Goal: Task Accomplishment & Management: Complete application form

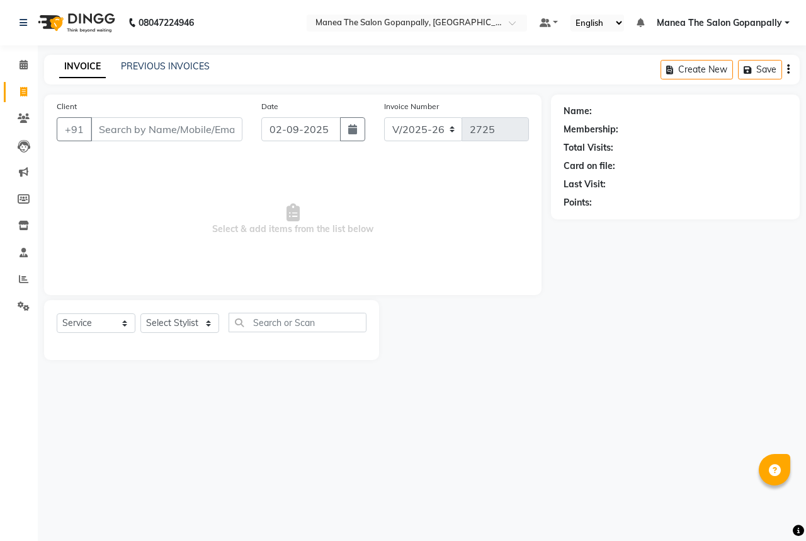
select select "7027"
select select "service"
click at [130, 129] on input "Client" at bounding box center [167, 129] width 152 height 24
type input "8877453335"
click at [232, 129] on span "Add Client" at bounding box center [210, 129] width 50 height 13
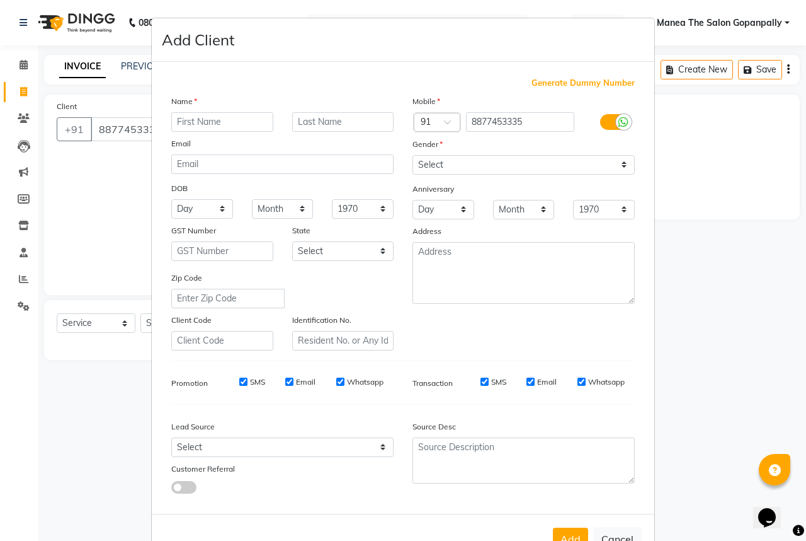
click at [232, 123] on input "text" at bounding box center [222, 122] width 102 height 20
type input "ajetesh"
click at [625, 161] on select "Select [DEMOGRAPHIC_DATA] [DEMOGRAPHIC_DATA] Other Prefer Not To Say" at bounding box center [524, 165] width 222 height 20
select select "[DEMOGRAPHIC_DATA]"
click at [413, 156] on select "Select [DEMOGRAPHIC_DATA] [DEMOGRAPHIC_DATA] Other Prefer Not To Say" at bounding box center [524, 165] width 222 height 20
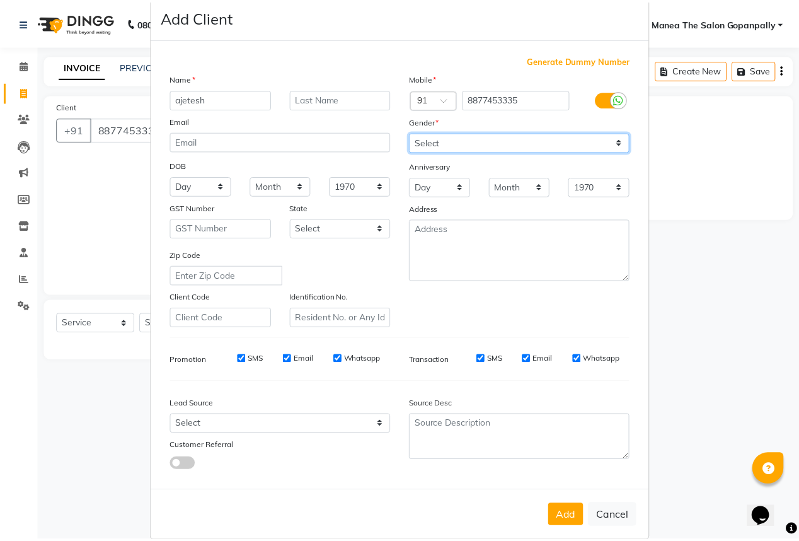
scroll to position [47, 0]
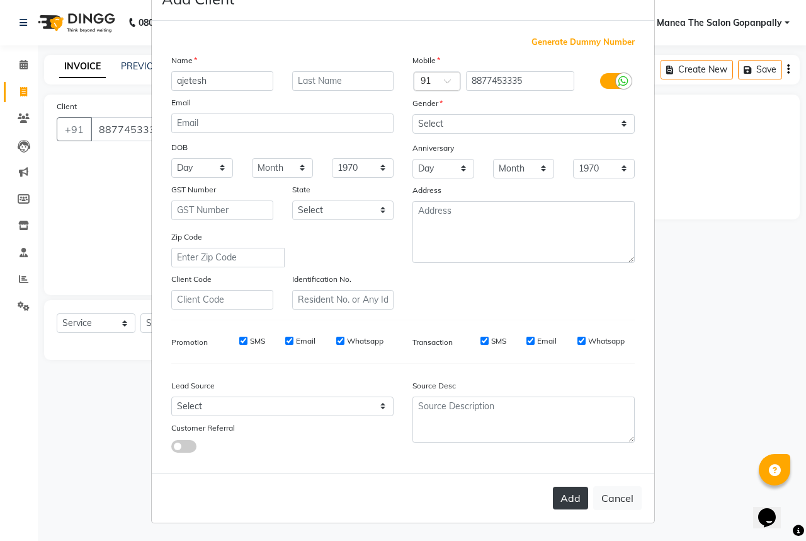
click at [575, 499] on button "Add" at bounding box center [570, 497] width 35 height 23
select select
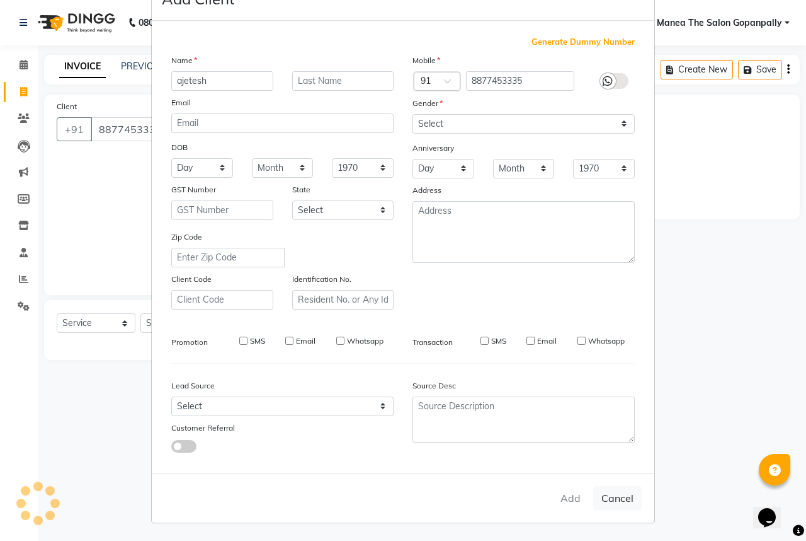
select select
checkbox input "false"
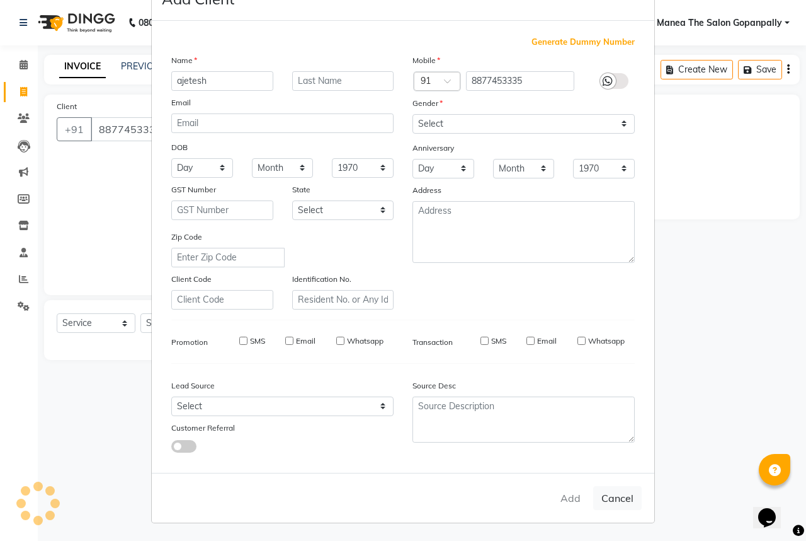
checkbox input "false"
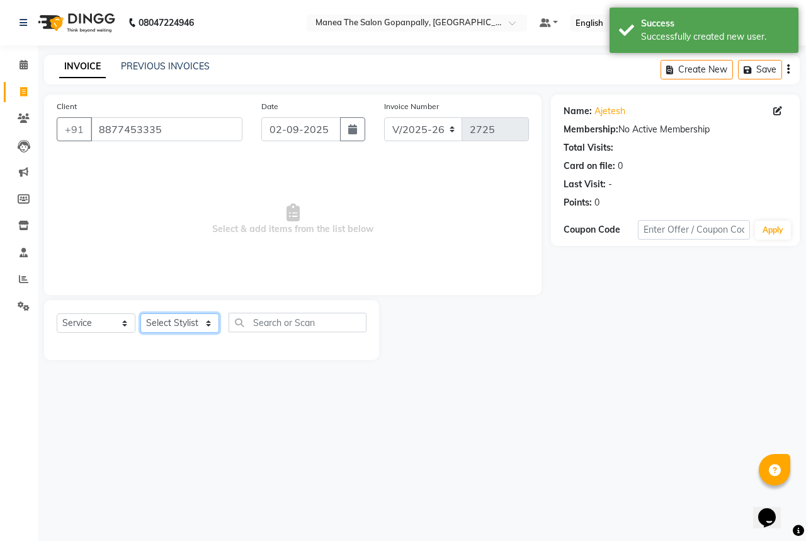
click at [192, 319] on select "Select Stylist anas [PERSON_NAME] [PERSON_NAME] [PERSON_NAME] sameer [PERSON_NA…" at bounding box center [179, 323] width 79 height 20
select select "90389"
click at [140, 314] on select "Select Stylist anas [PERSON_NAME] [PERSON_NAME] [PERSON_NAME] sameer [PERSON_NA…" at bounding box center [179, 323] width 79 height 20
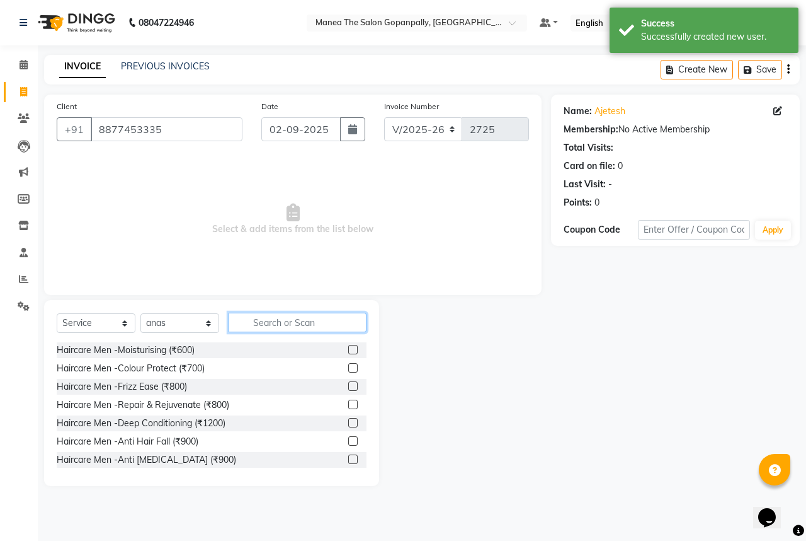
click at [300, 323] on input "text" at bounding box center [298, 322] width 138 height 20
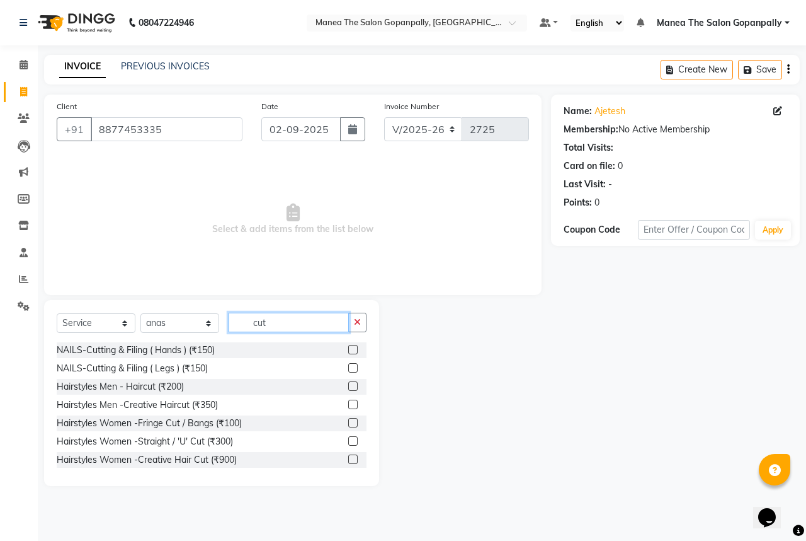
type input "cut"
click at [348, 384] on label at bounding box center [352, 385] width 9 height 9
click at [348, 384] on input "checkbox" at bounding box center [352, 386] width 8 height 8
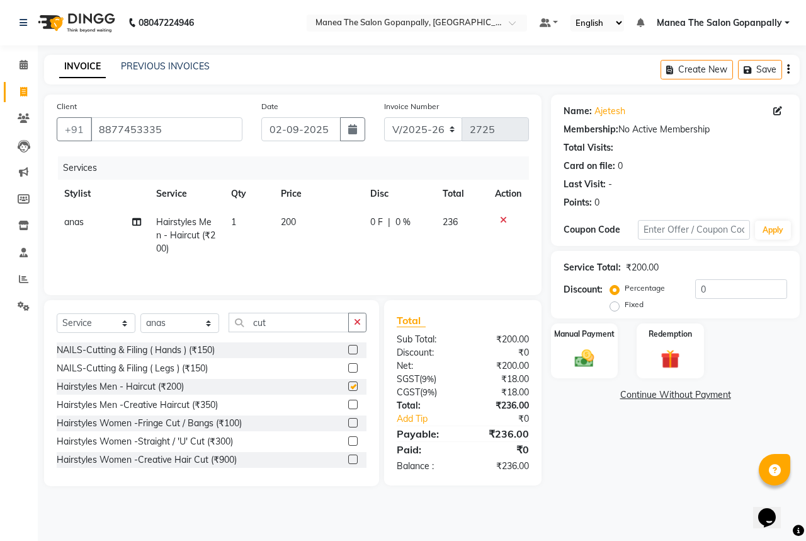
checkbox input "false"
click at [594, 352] on img at bounding box center [584, 358] width 33 height 23
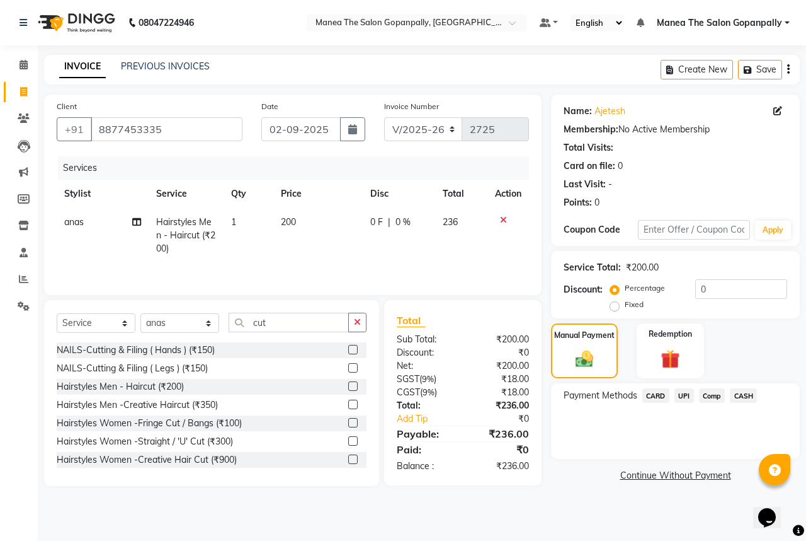
click at [683, 396] on span "UPI" at bounding box center [685, 395] width 20 height 14
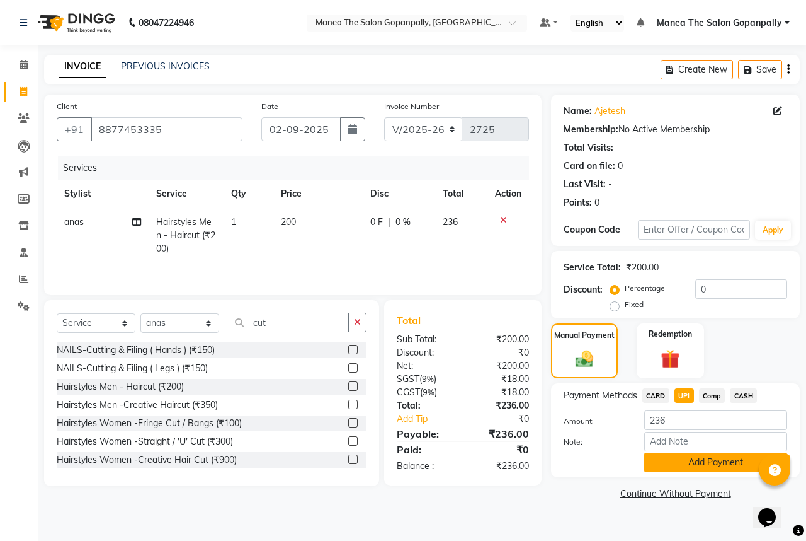
click at [705, 466] on button "Add Payment" at bounding box center [716, 462] width 143 height 20
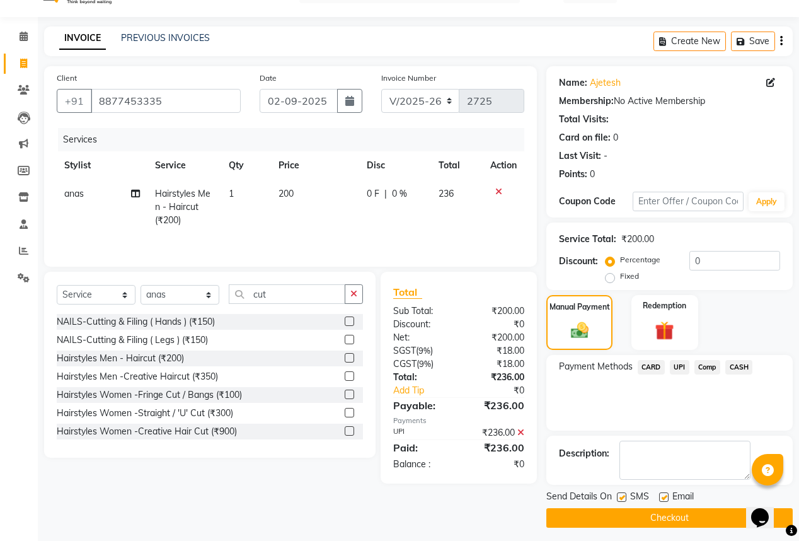
scroll to position [33, 0]
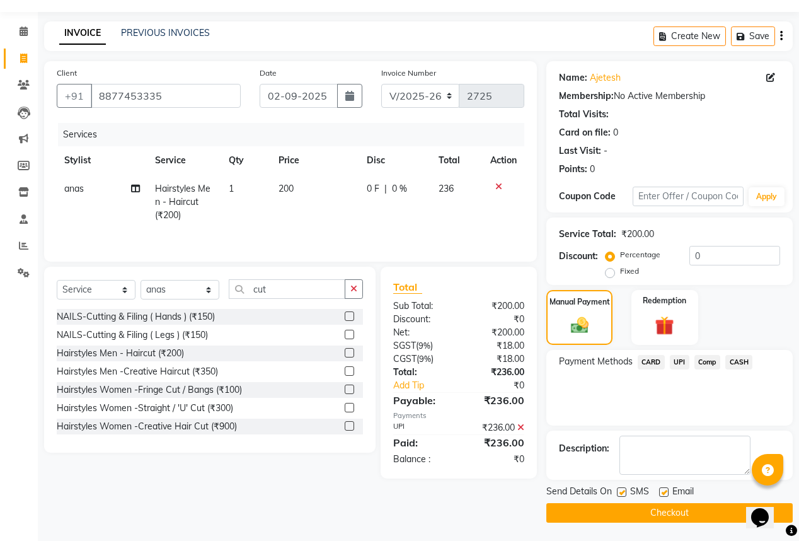
click at [665, 491] on label at bounding box center [663, 491] width 9 height 9
click at [665, 491] on input "checkbox" at bounding box center [663, 492] width 8 height 8
checkbox input "false"
click at [668, 509] on button "Checkout" at bounding box center [669, 513] width 246 height 20
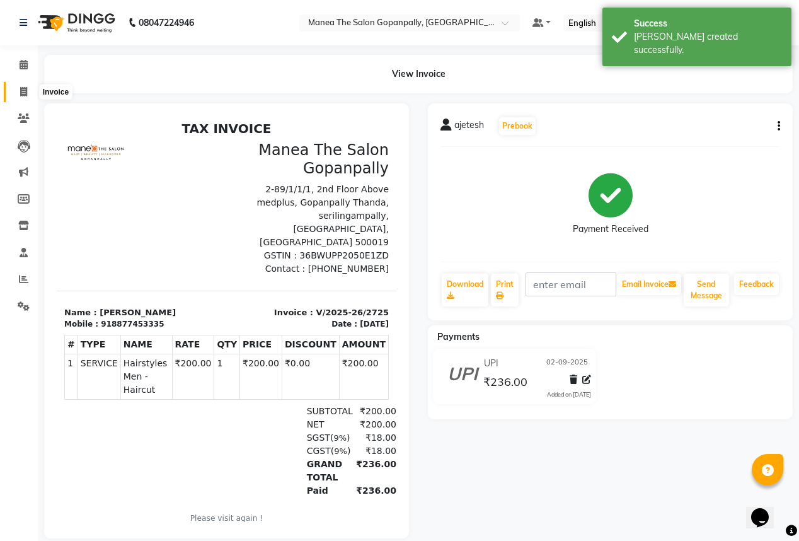
click at [28, 87] on span at bounding box center [24, 92] width 22 height 14
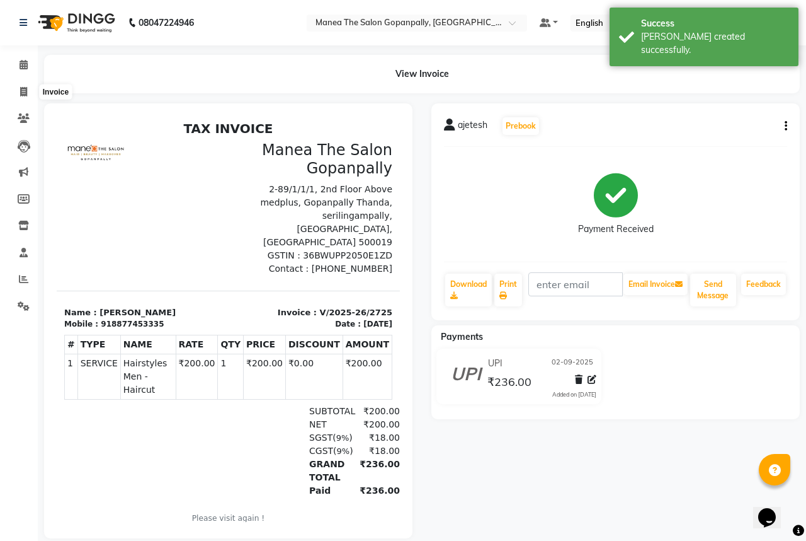
select select "7027"
select select "service"
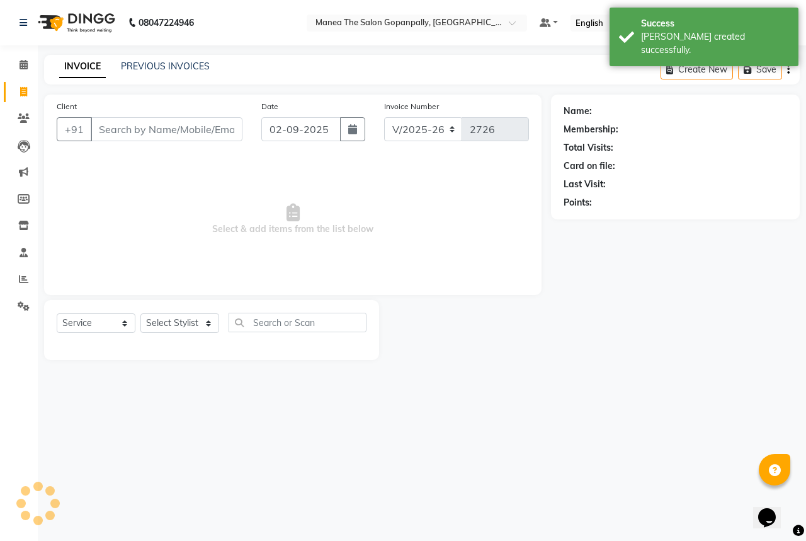
click at [167, 129] on input "Client" at bounding box center [167, 129] width 152 height 24
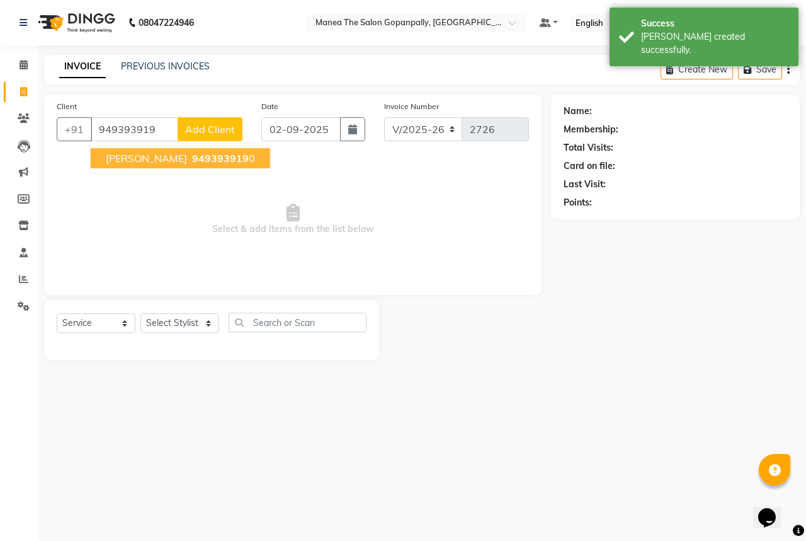
click at [192, 155] on span "949393919" at bounding box center [220, 158] width 57 height 13
type input "9493939190"
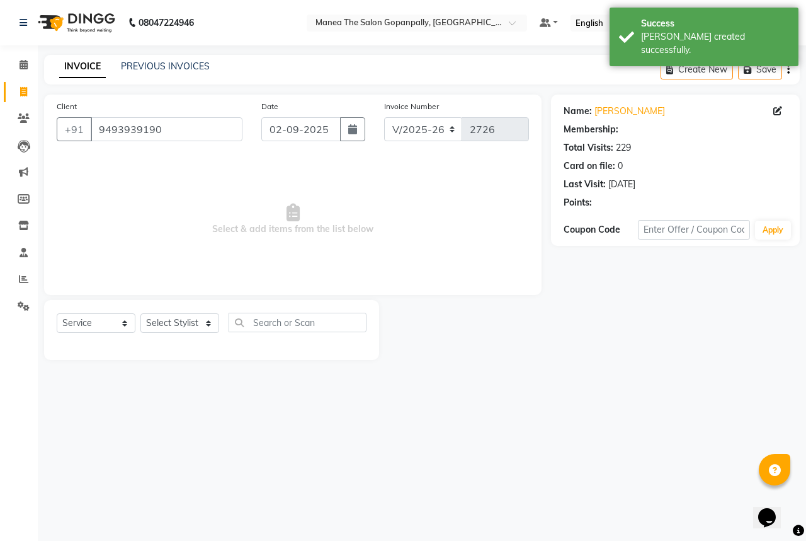
select select "1: Object"
click at [195, 323] on select "Select Stylist anas [PERSON_NAME] [PERSON_NAME] [PERSON_NAME] sameer [PERSON_NA…" at bounding box center [179, 323] width 79 height 20
select select "90389"
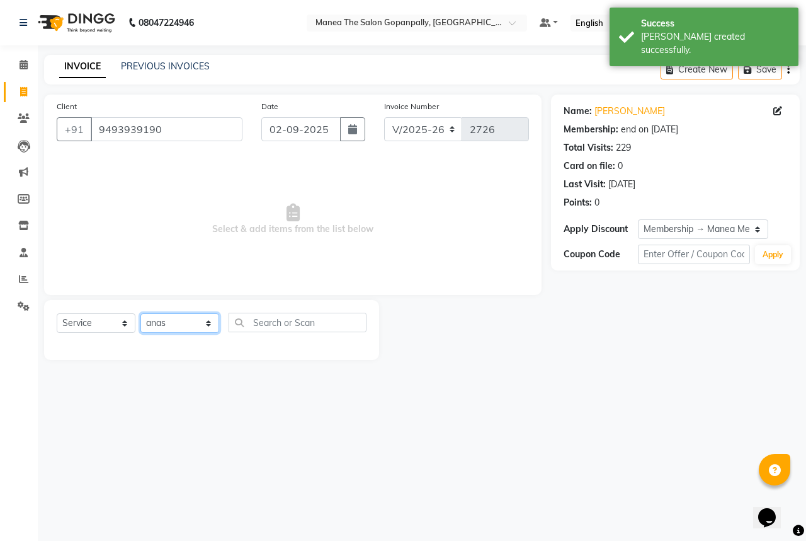
click at [140, 314] on select "Select Stylist anas [PERSON_NAME] [PERSON_NAME] [PERSON_NAME] sameer [PERSON_NA…" at bounding box center [179, 323] width 79 height 20
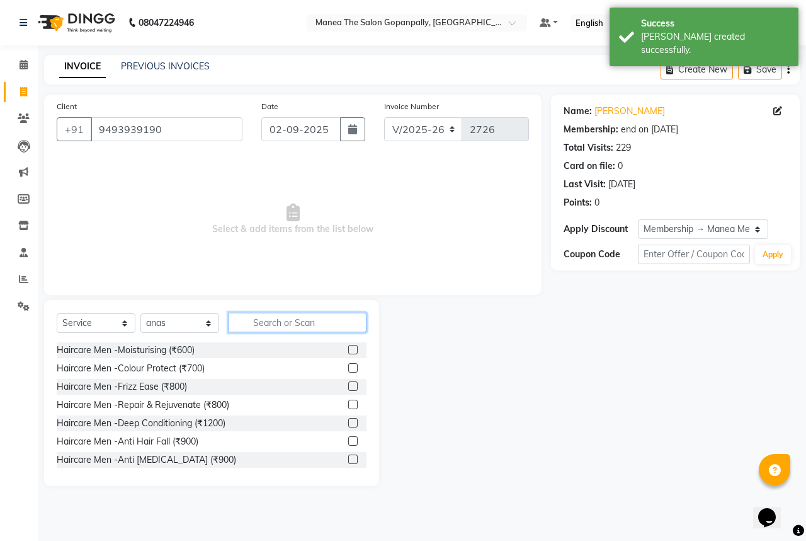
click at [267, 321] on input "text" at bounding box center [298, 322] width 138 height 20
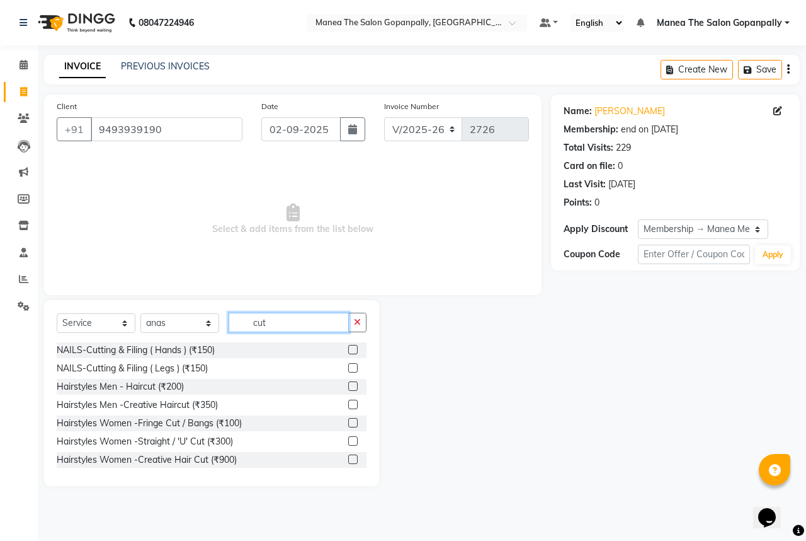
type input "cut"
click at [348, 385] on label at bounding box center [352, 385] width 9 height 9
click at [348, 385] on input "checkbox" at bounding box center [352, 386] width 8 height 8
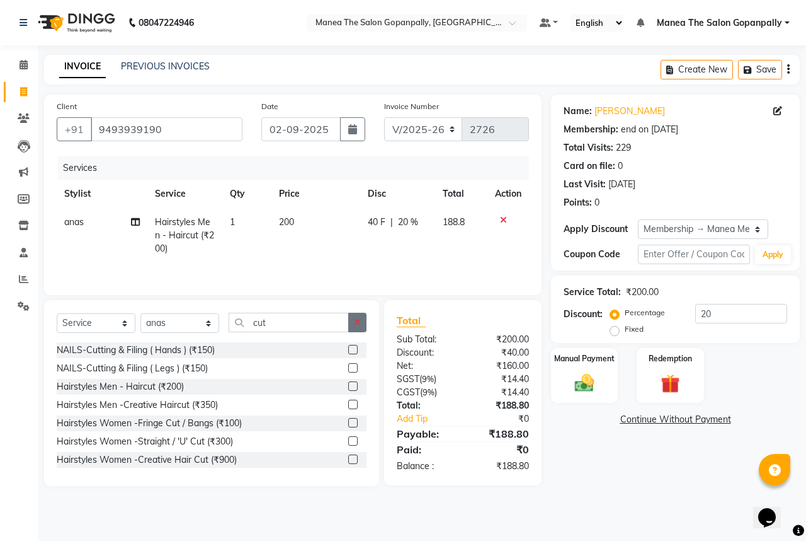
checkbox input "false"
click at [363, 321] on button "button" at bounding box center [357, 322] width 18 height 20
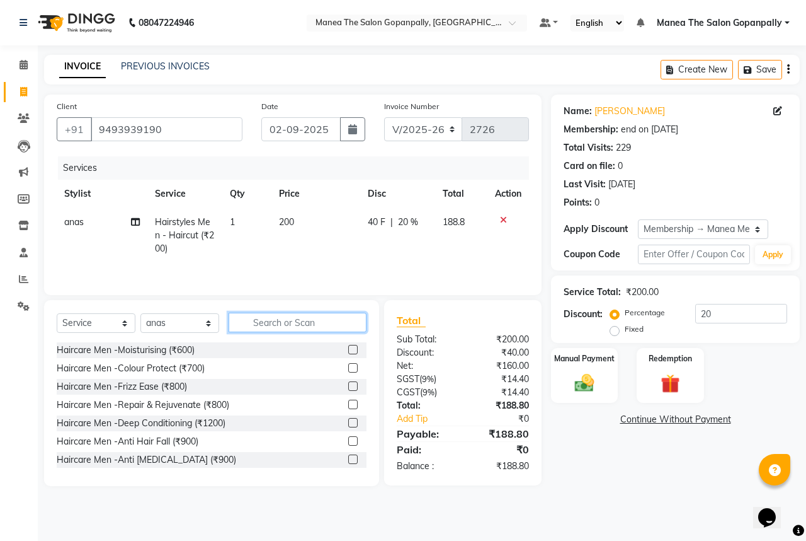
click at [317, 321] on input "text" at bounding box center [298, 322] width 138 height 20
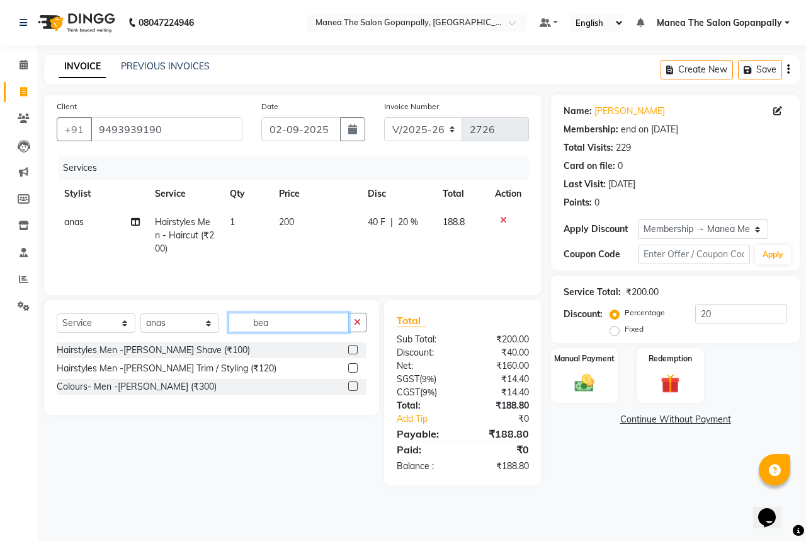
type input "bea"
click at [357, 366] on label at bounding box center [352, 367] width 9 height 9
click at [357, 366] on input "checkbox" at bounding box center [352, 368] width 8 height 8
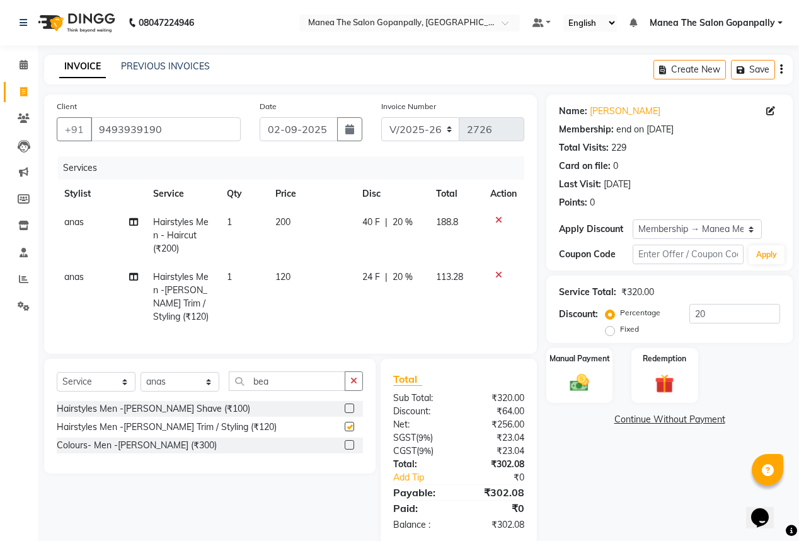
scroll to position [30, 0]
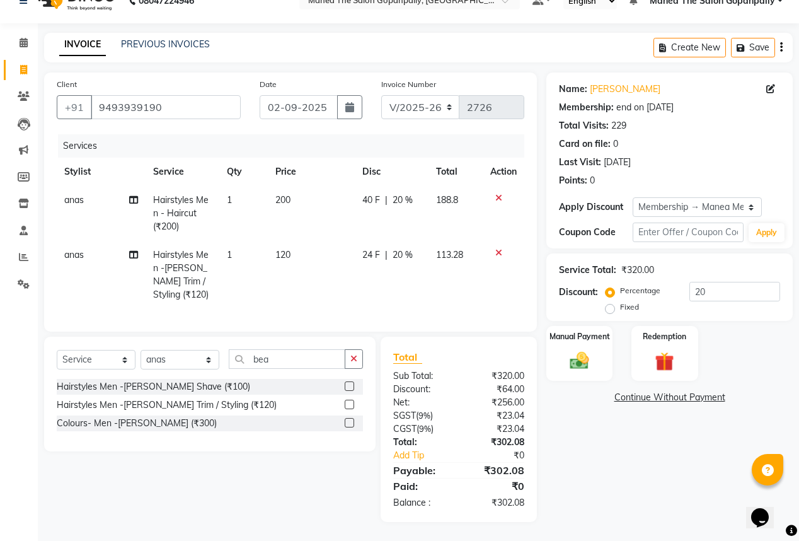
checkbox input "false"
click at [731, 285] on input "20" at bounding box center [734, 292] width 91 height 20
type input "2"
click at [583, 349] on img at bounding box center [579, 360] width 32 height 23
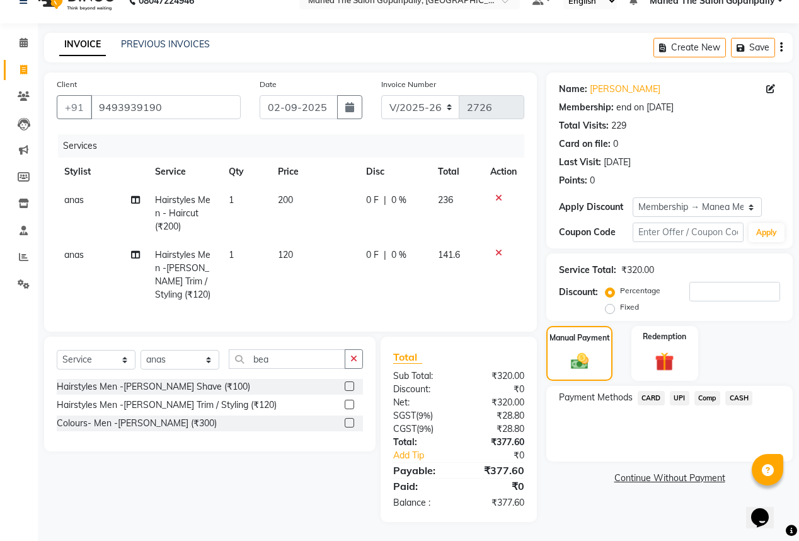
click at [681, 391] on span "UPI" at bounding box center [680, 398] width 20 height 14
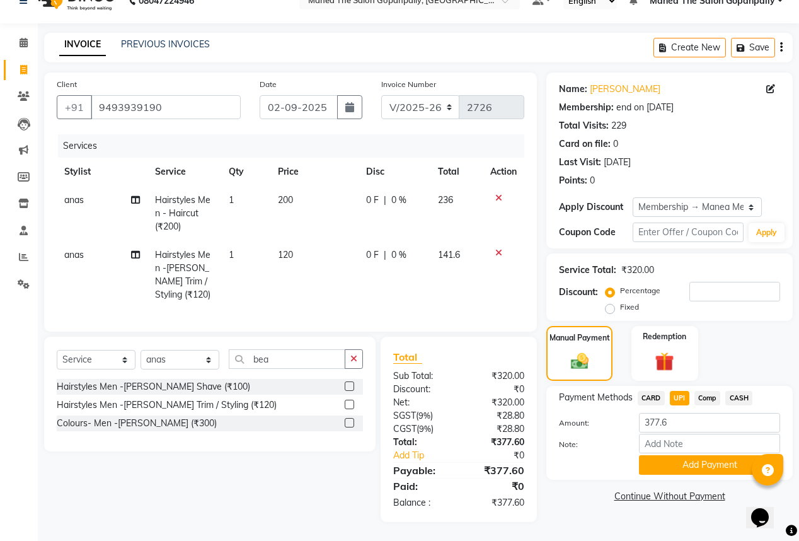
click at [700, 455] on button "Add Payment" at bounding box center [709, 465] width 141 height 20
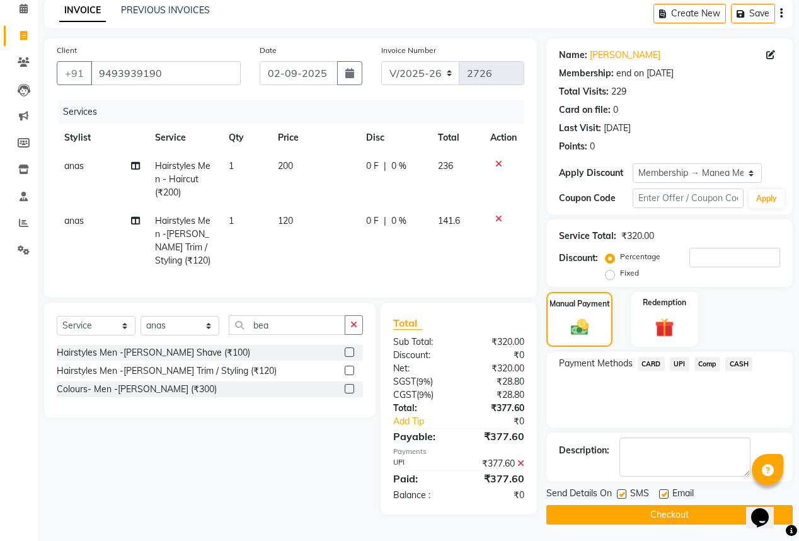
scroll to position [58, 0]
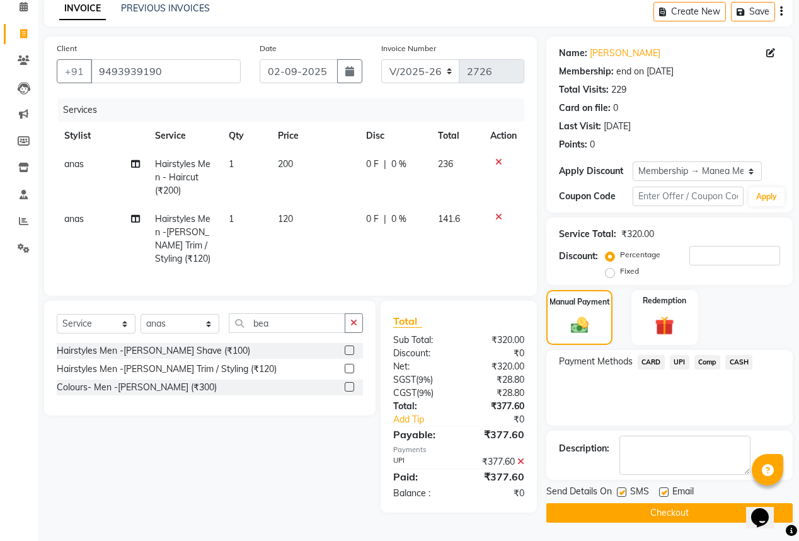
click at [662, 489] on label at bounding box center [663, 491] width 9 height 9
click at [662, 489] on input "checkbox" at bounding box center [663, 492] width 8 height 8
checkbox input "false"
click at [664, 506] on button "Checkout" at bounding box center [669, 513] width 246 height 20
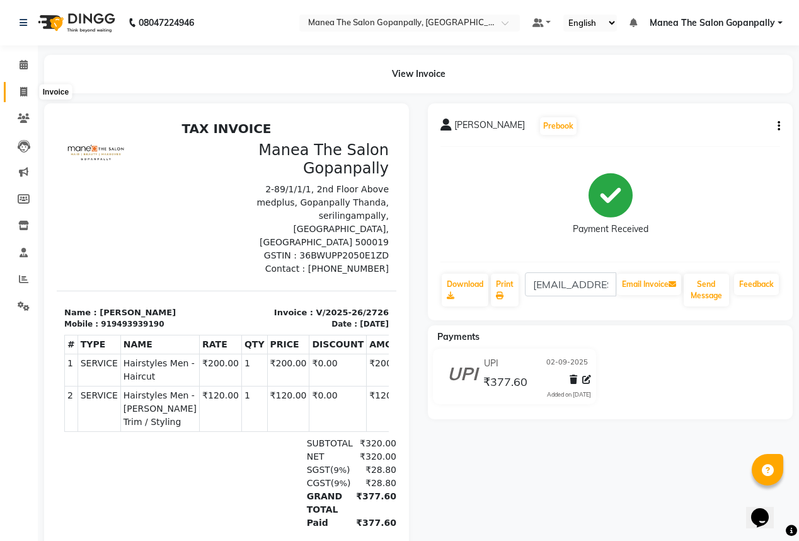
click at [25, 94] on icon at bounding box center [23, 91] width 7 height 9
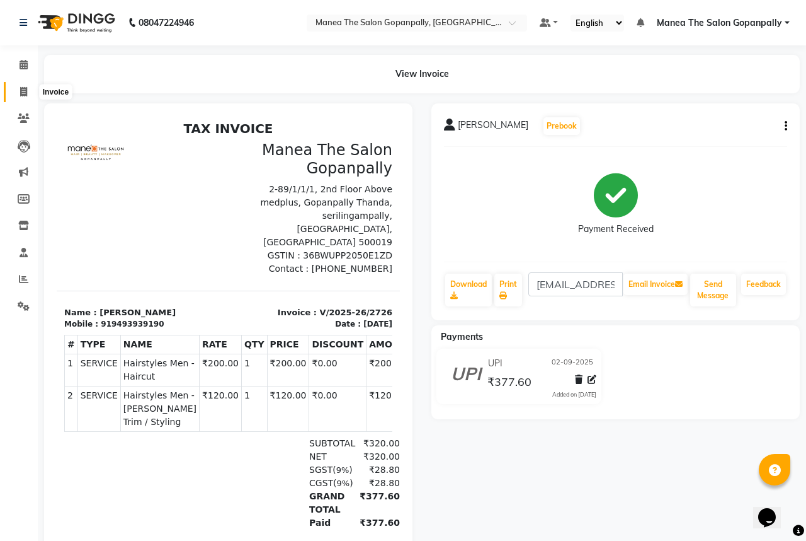
select select "7027"
select select "service"
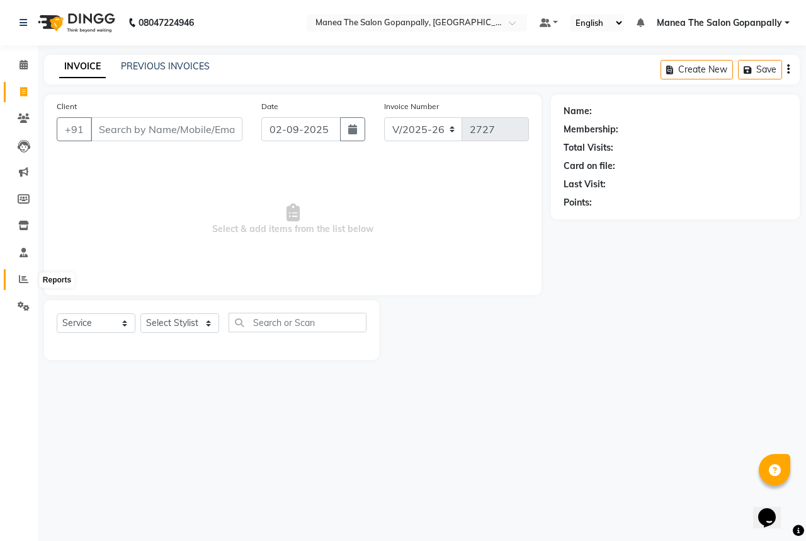
click at [23, 277] on icon at bounding box center [23, 278] width 9 height 9
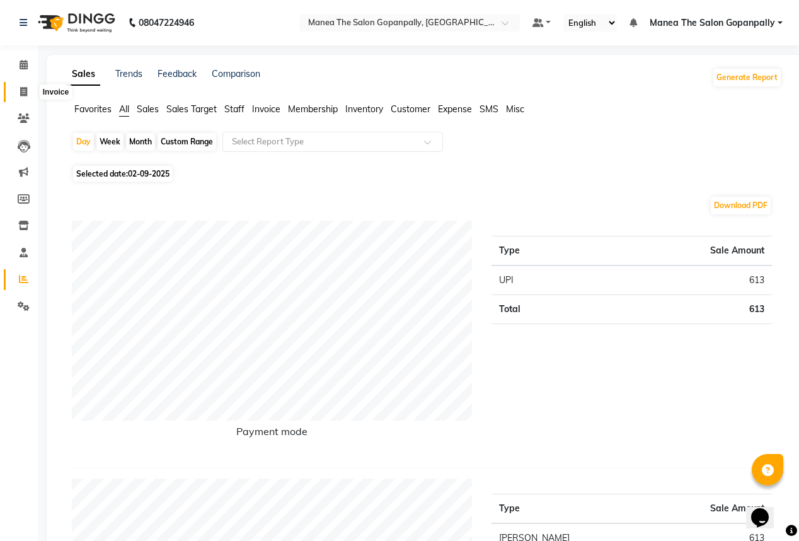
click at [19, 88] on span at bounding box center [24, 92] width 22 height 14
select select "service"
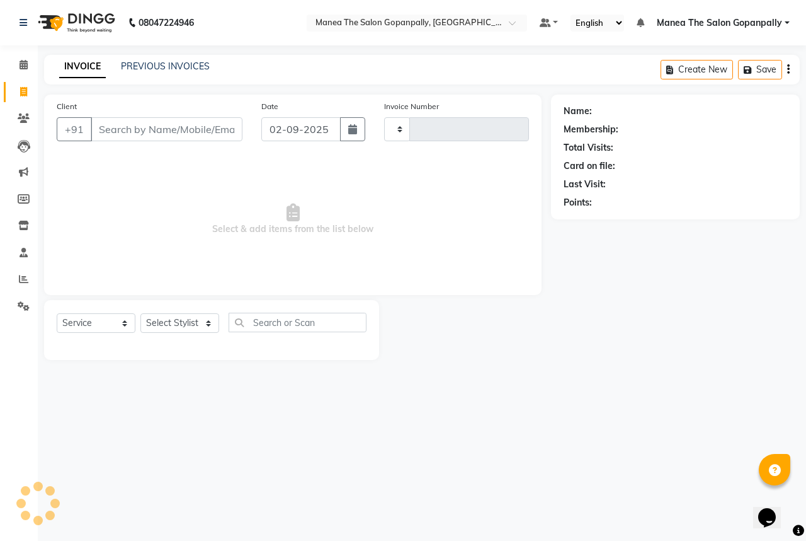
type input "2727"
select select "7027"
